Goal: Book appointment/travel/reservation

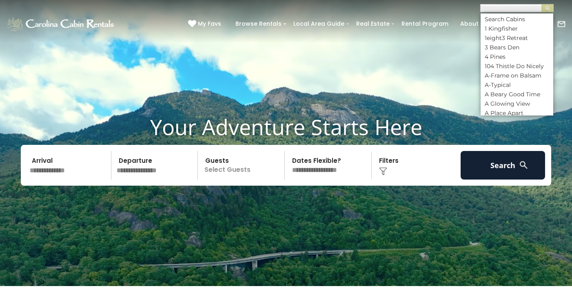
click at [515, 8] on input "text" at bounding box center [515, 10] width 71 height 8
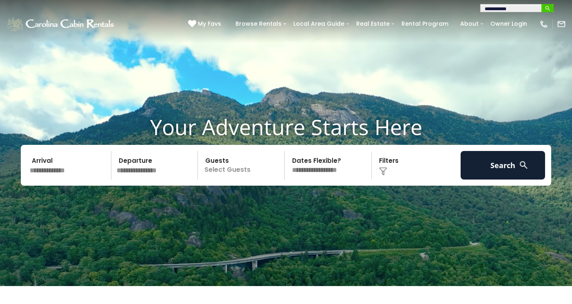
type input "**********"
click at [549, 10] on img "submit" at bounding box center [548, 8] width 6 height 6
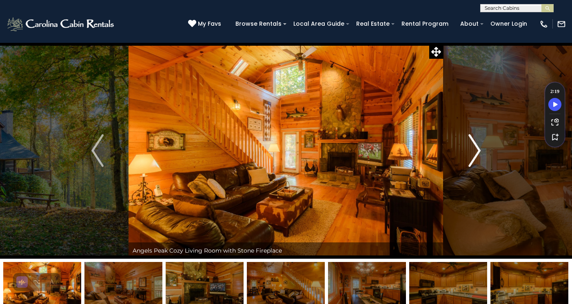
click at [474, 151] on img "Next" at bounding box center [474, 150] width 12 height 33
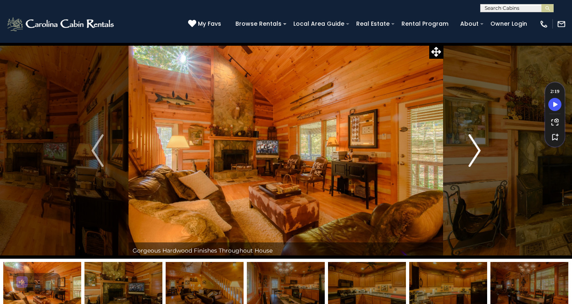
click at [475, 151] on img "Next" at bounding box center [474, 150] width 12 height 33
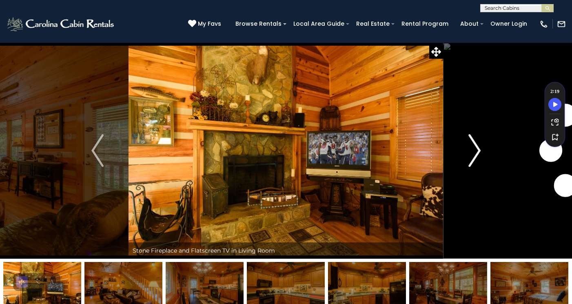
click at [475, 151] on img "Next" at bounding box center [474, 150] width 12 height 33
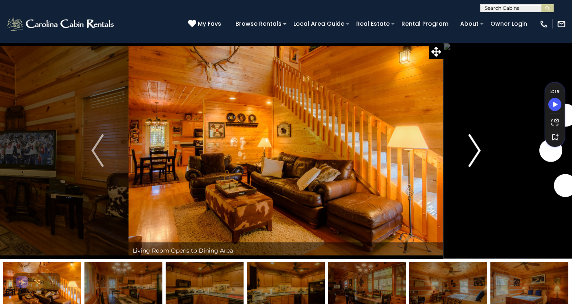
click at [475, 151] on img "Next" at bounding box center [474, 150] width 12 height 33
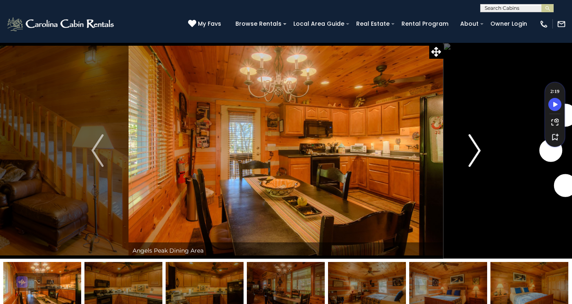
click at [475, 151] on img "Next" at bounding box center [474, 150] width 12 height 33
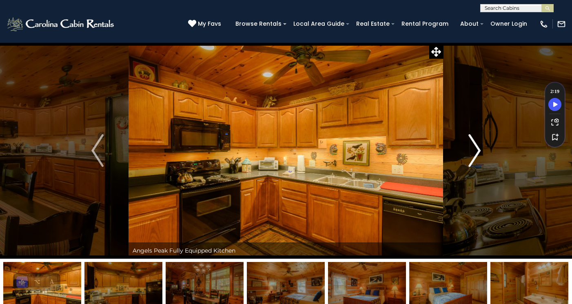
click at [475, 151] on img "Next" at bounding box center [474, 150] width 12 height 33
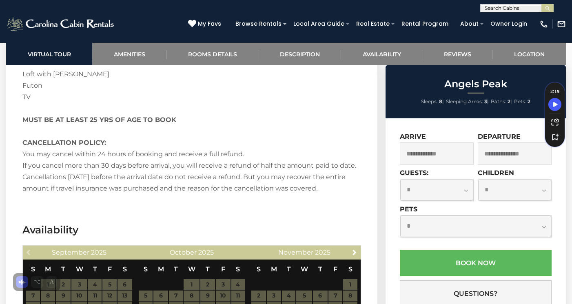
scroll to position [1390, 0]
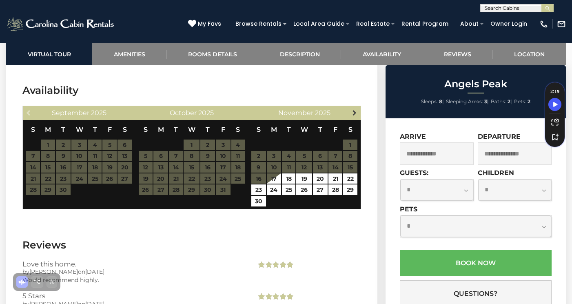
click at [355, 113] on span "Next" at bounding box center [354, 112] width 7 height 7
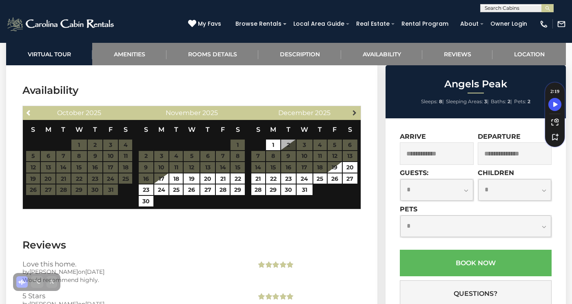
click at [354, 112] on span "Next" at bounding box center [354, 112] width 7 height 7
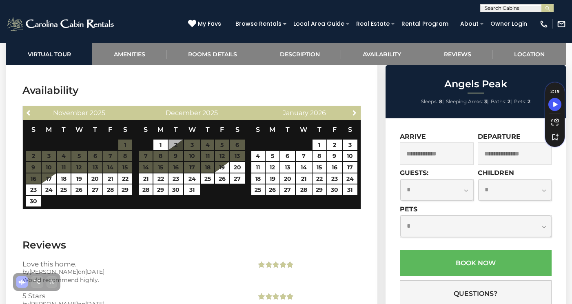
click at [354, 112] on span "Next" at bounding box center [354, 112] width 7 height 7
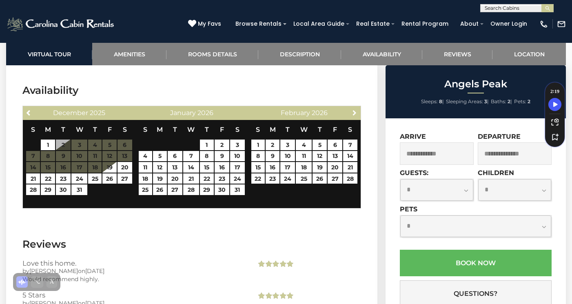
click at [354, 112] on span "Next" at bounding box center [354, 112] width 7 height 7
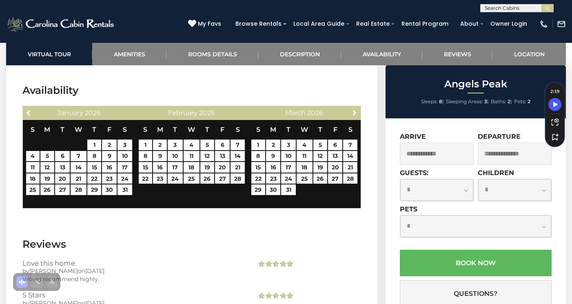
click at [354, 112] on span "Next" at bounding box center [354, 112] width 7 height 7
